Goal: Information Seeking & Learning: Learn about a topic

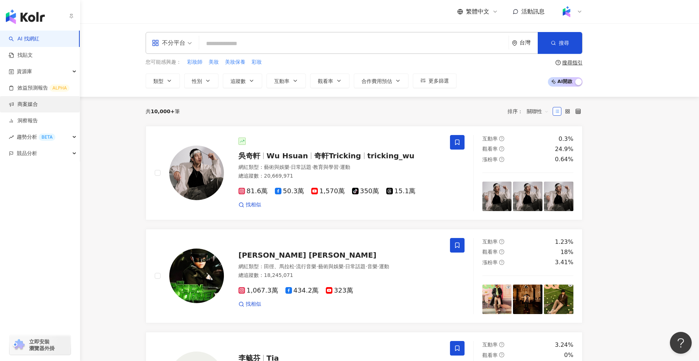
click at [27, 106] on link "商案媒合" at bounding box center [23, 104] width 29 height 7
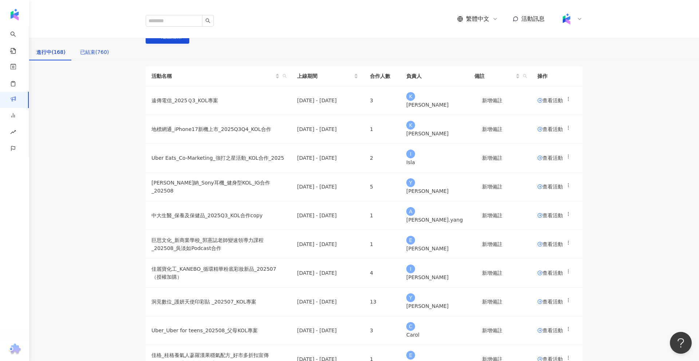
click at [109, 56] on div "已結束(760)" at bounding box center [94, 52] width 29 height 8
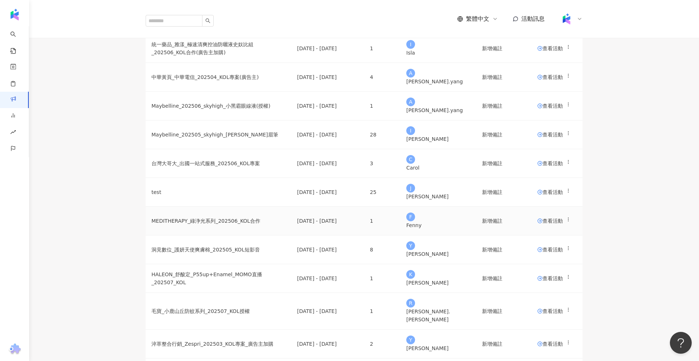
scroll to position [137, 0]
click at [264, 150] on td "Maybelline_202505_skyhigh_武士道眉筆" at bounding box center [219, 136] width 146 height 29
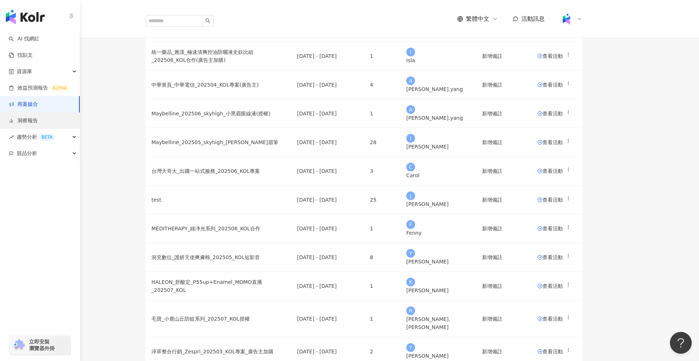
click at [38, 117] on link "洞察報告" at bounding box center [23, 120] width 29 height 7
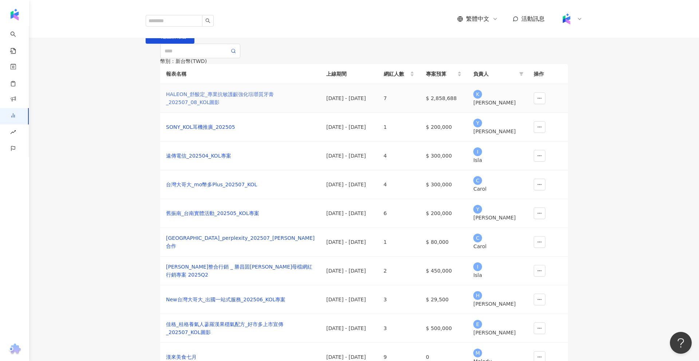
click at [208, 106] on div "HALEON_舒酸定_專業抗敏護齦強化琺瑯質牙膏_202507_08_KOL圖影" at bounding box center [240, 98] width 149 height 16
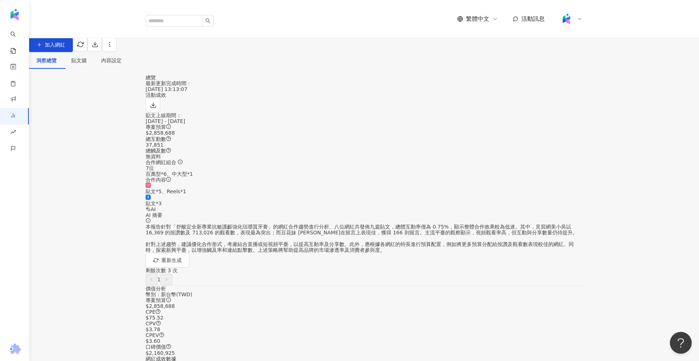
scroll to position [2, 0]
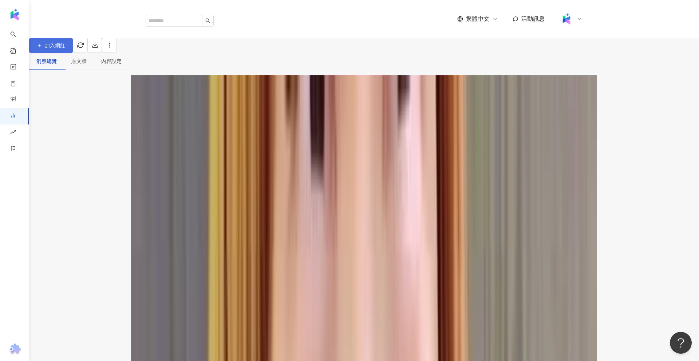
click at [65, 48] on span "加入網紅" at bounding box center [55, 46] width 20 height 6
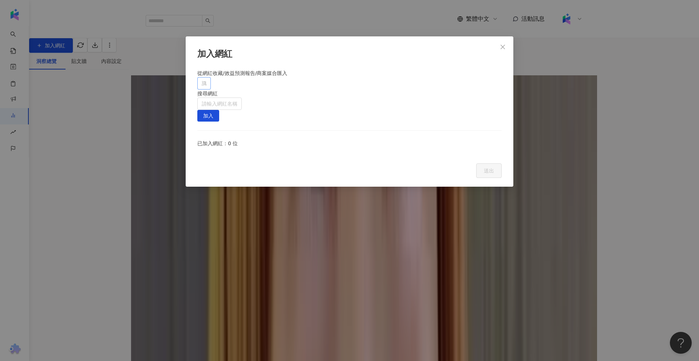
click at [202, 86] on div at bounding box center [200, 83] width 3 height 5
click at [502, 46] on icon "close" at bounding box center [503, 47] width 6 height 6
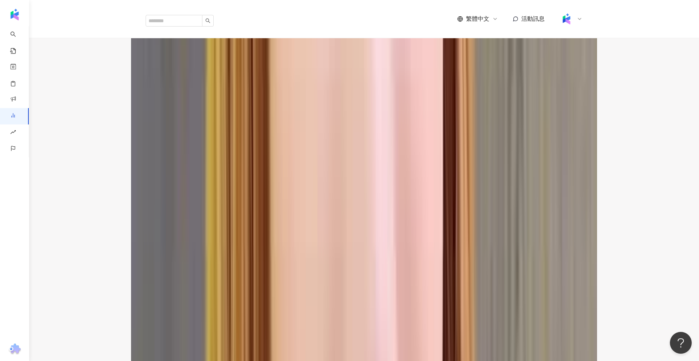
scroll to position [1196, 0]
drag, startPoint x: 141, startPoint y: 95, endPoint x: 471, endPoint y: 307, distance: 391.6
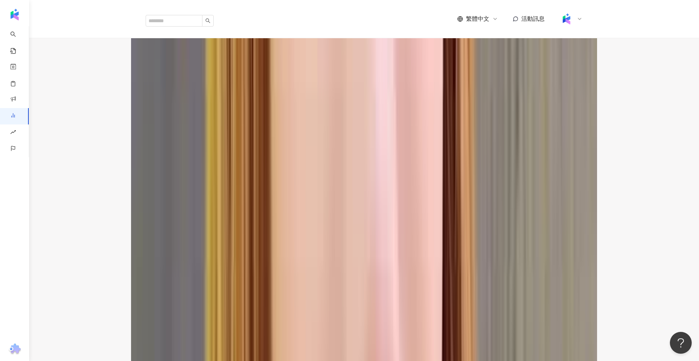
scroll to position [1378, 0]
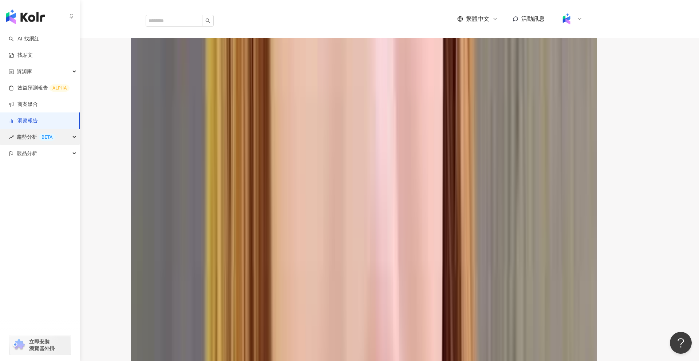
click at [55, 138] on div "趨勢分析 BETA" at bounding box center [40, 137] width 80 height 16
click at [19, 138] on span "趨勢分析 BETA" at bounding box center [36, 137] width 39 height 16
click at [51, 153] on link "Hashtag 排行" at bounding box center [33, 153] width 33 height 7
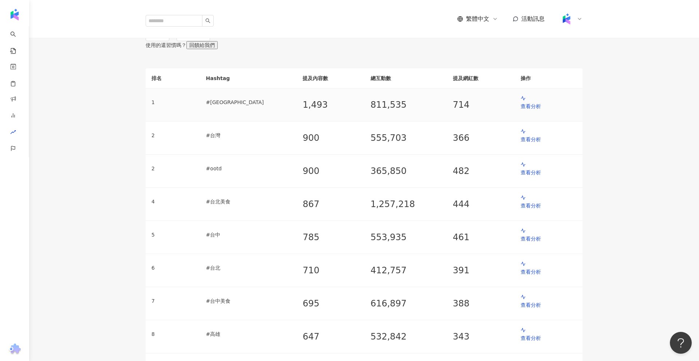
scroll to position [19, 0]
click at [531, 111] on p "查看分析" at bounding box center [549, 107] width 56 height 8
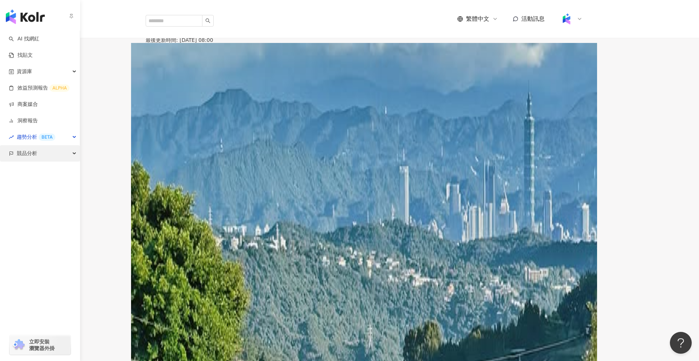
click at [17, 146] on span "競品分析" at bounding box center [27, 153] width 20 height 16
click at [39, 172] on link "品牌帳號分析" at bounding box center [32, 169] width 31 height 7
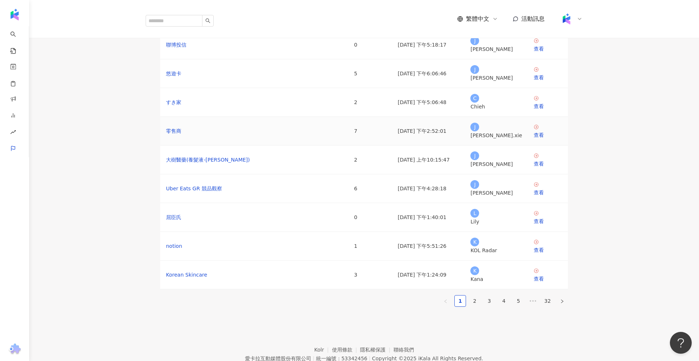
scroll to position [62, 0]
click at [544, 232] on td "查看" at bounding box center [548, 218] width 40 height 29
click at [543, 224] on div "查看" at bounding box center [548, 222] width 28 height 8
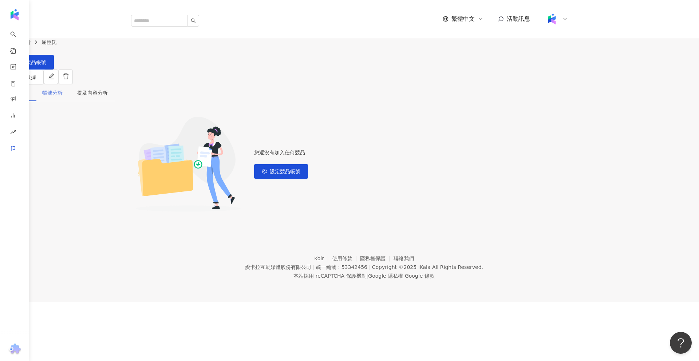
click at [70, 85] on div "帳號分析" at bounding box center [52, 93] width 35 height 17
click at [63, 89] on div "帳號分析" at bounding box center [52, 93] width 20 height 8
click at [115, 85] on div "提及內容分析" at bounding box center [92, 93] width 45 height 17
click at [63, 89] on div "帳號分析" at bounding box center [52, 93] width 20 height 8
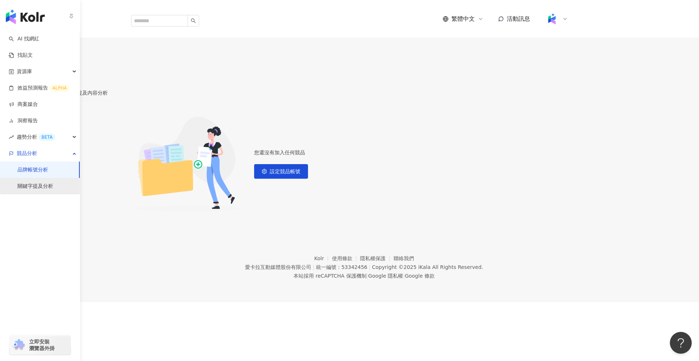
click at [19, 186] on link "關鍵字提及分析" at bounding box center [35, 186] width 36 height 7
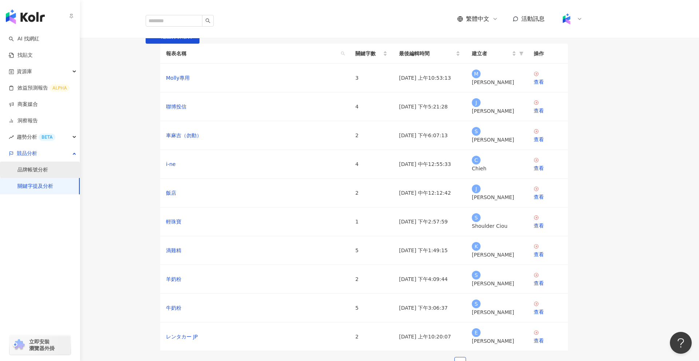
click at [41, 168] on link "品牌帳號分析" at bounding box center [32, 169] width 31 height 7
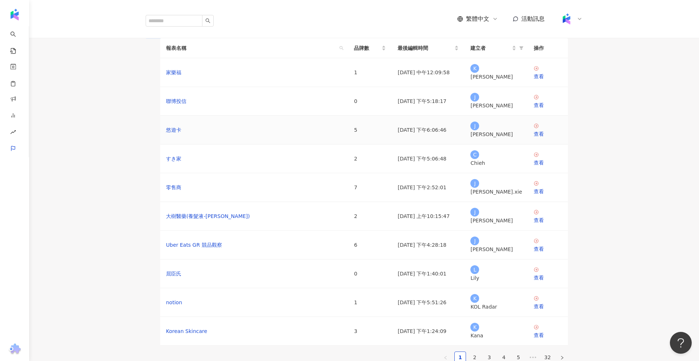
scroll to position [7, 0]
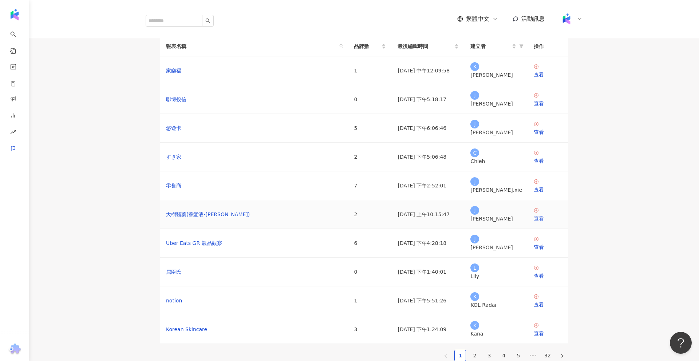
click at [546, 223] on div "查看" at bounding box center [548, 219] width 28 height 8
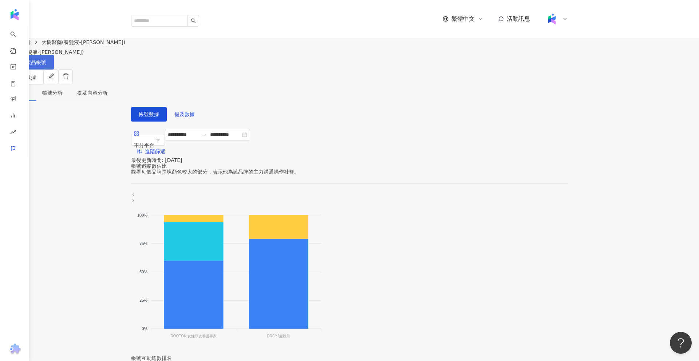
click at [54, 55] on button "設定競品帳號" at bounding box center [27, 62] width 54 height 15
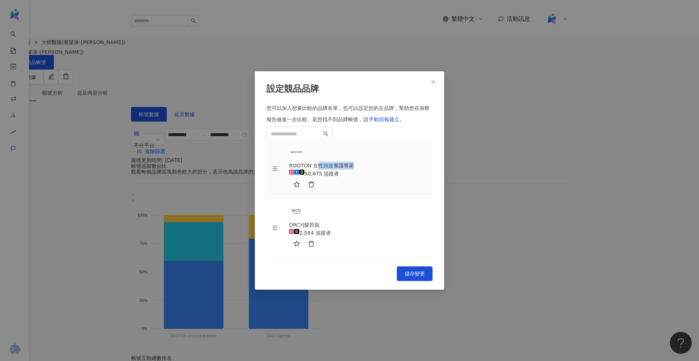
drag, startPoint x: 345, startPoint y: 168, endPoint x: 383, endPoint y: 168, distance: 38.2
click at [383, 168] on div "ROOTON 女性頭皮養護專家" at bounding box center [358, 166] width 138 height 8
click at [433, 84] on icon "close" at bounding box center [434, 82] width 4 height 4
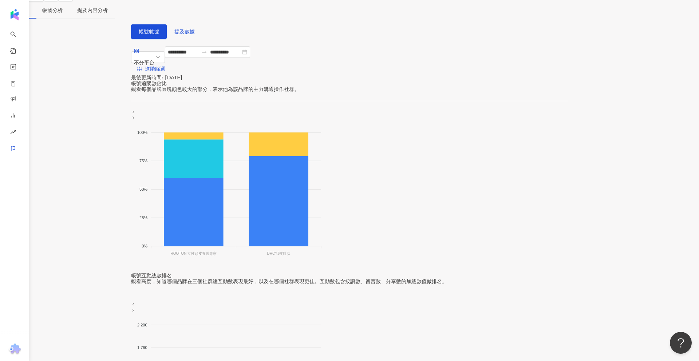
scroll to position [93, 0]
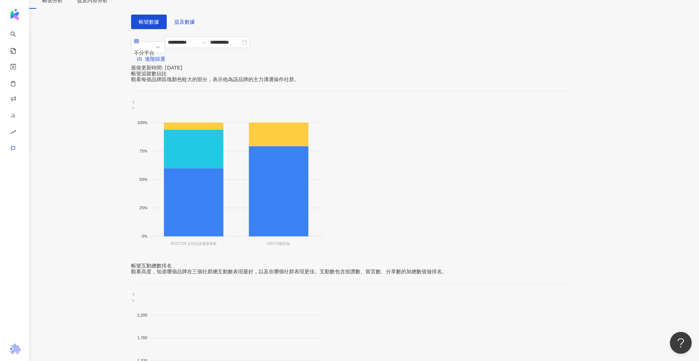
drag, startPoint x: 188, startPoint y: 255, endPoint x: 320, endPoint y: 237, distance: 133.5
click at [320, 237] on icon "Instagram Facebook YouTube Threads 100% 100% 75% 75% 50% 50% 25% 25% 0% 0% ROOT…" at bounding box center [228, 185] width 194 height 146
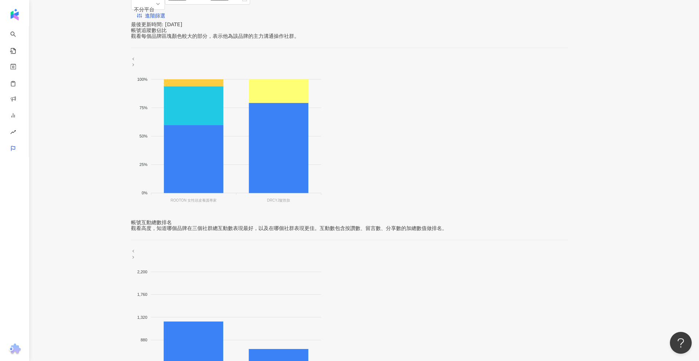
scroll to position [0, 0]
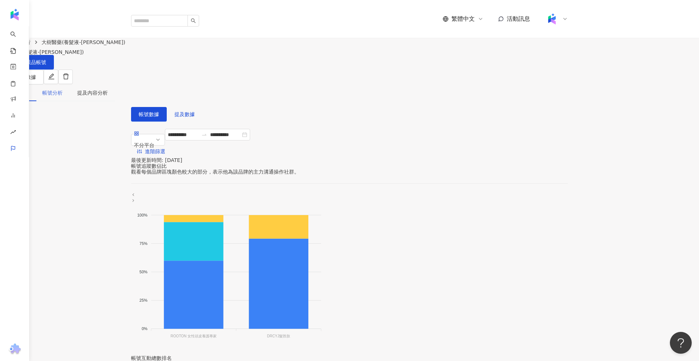
click at [70, 85] on div "帳號分析" at bounding box center [52, 93] width 35 height 17
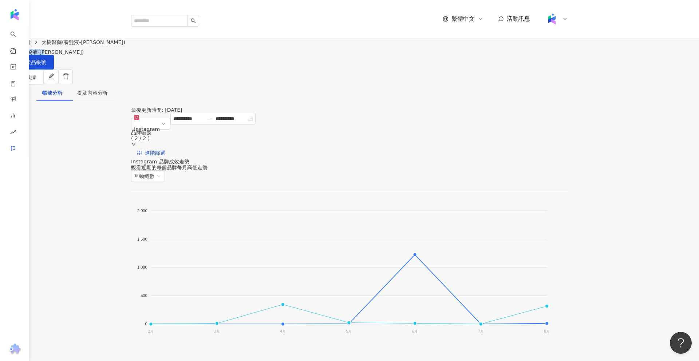
drag, startPoint x: 152, startPoint y: 53, endPoint x: 251, endPoint y: 48, distance: 99.2
click at [125, 49] on div "大樹醫藥(養髮液-若瑟)" at bounding box center [62, 52] width 125 height 6
click at [108, 89] on div "提及內容分析" at bounding box center [92, 93] width 31 height 8
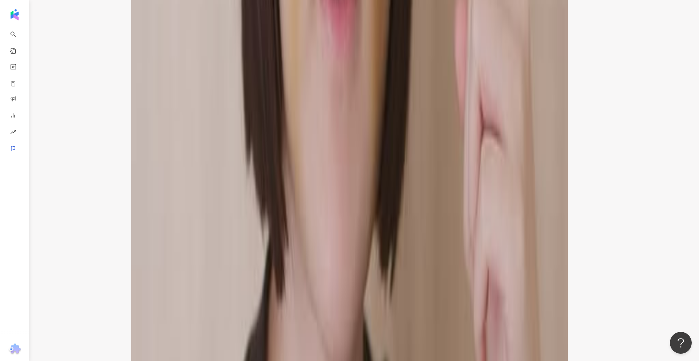
scroll to position [1760, 0]
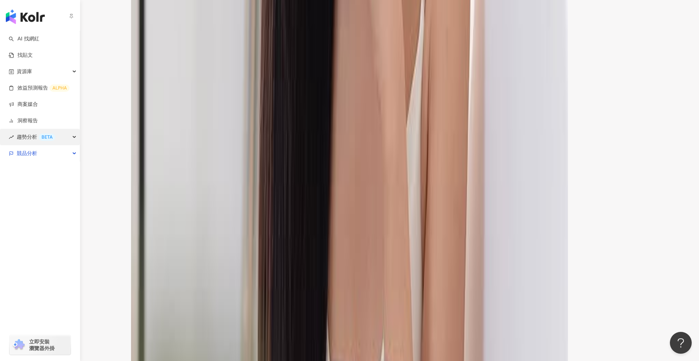
click at [59, 138] on div "趨勢分析 BETA" at bounding box center [40, 137] width 80 height 16
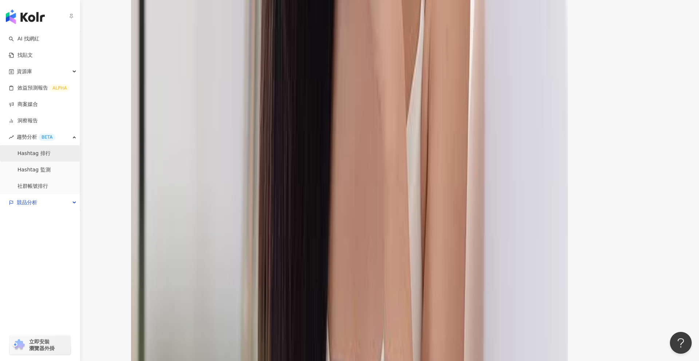
click at [51, 155] on link "Hashtag 排行" at bounding box center [33, 153] width 33 height 7
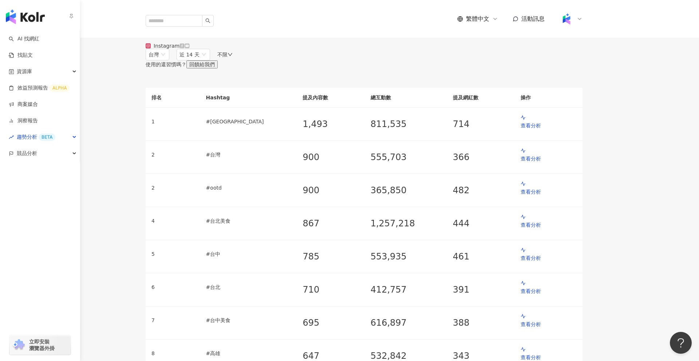
click at [19, 20] on img "button" at bounding box center [25, 16] width 39 height 15
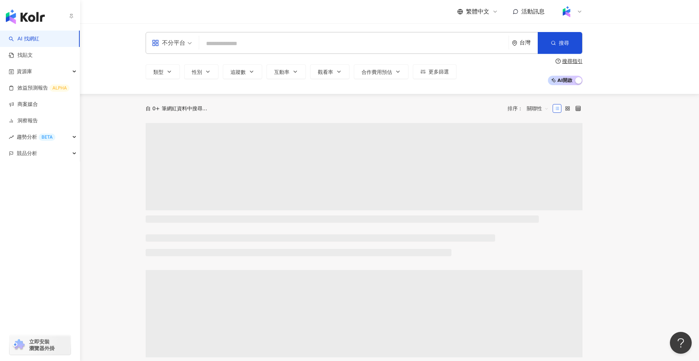
click at [26, 41] on link "AI 找網紅" at bounding box center [24, 38] width 31 height 7
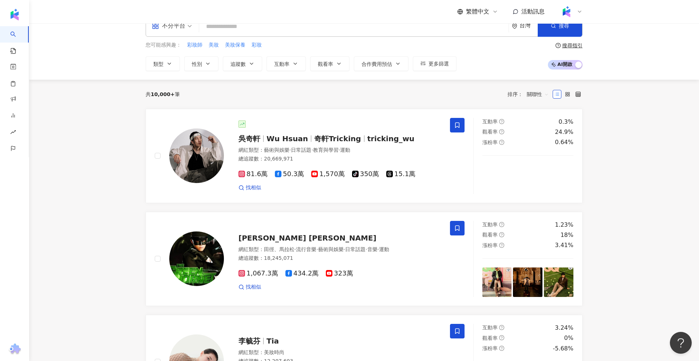
scroll to position [23, 0]
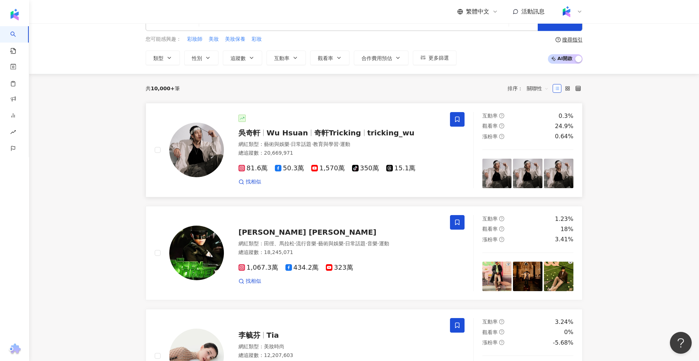
click at [292, 115] on div at bounding box center [340, 118] width 203 height 7
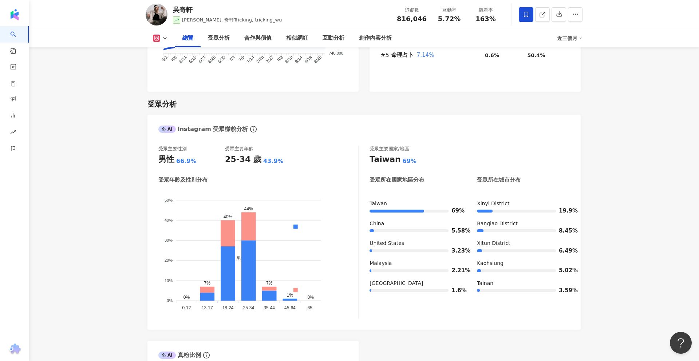
scroll to position [580, 0]
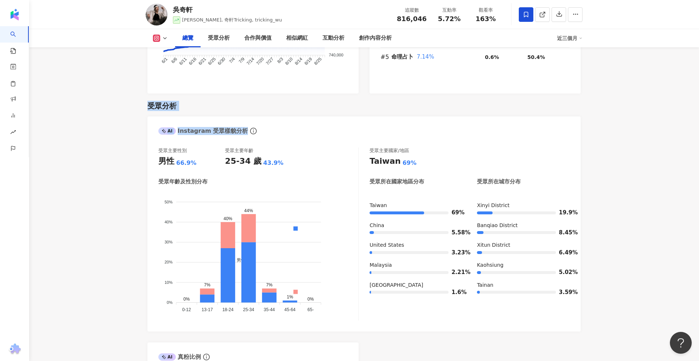
drag, startPoint x: 148, startPoint y: 96, endPoint x: 338, endPoint y: 128, distance: 193.1
click at [338, 128] on div "受眾分析 AI Instagram 受眾樣貌分析 受眾主要性別 男性 66.9% 受眾主要年齡 25-34 歲 43.9% 受眾年齡及性別分布 男性 女性 5…" at bounding box center [364, 276] width 433 height 364
click at [256, 101] on div "受眾分析" at bounding box center [364, 106] width 433 height 10
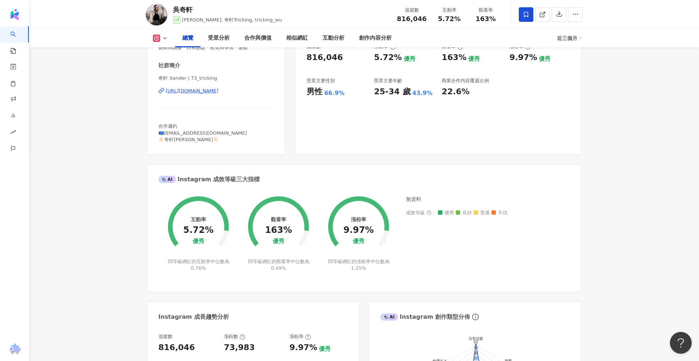
scroll to position [122, 0]
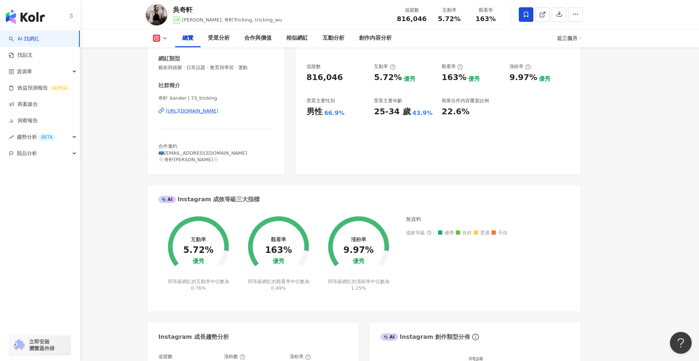
click at [25, 22] on img "button" at bounding box center [25, 16] width 39 height 15
